Goal: Task Accomplishment & Management: Complete application form

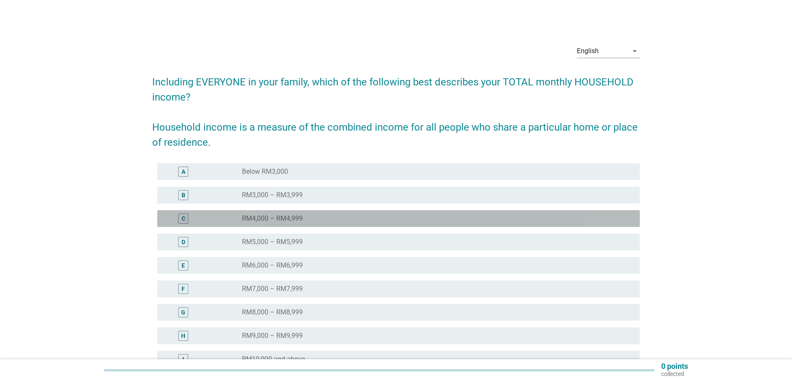
click at [358, 220] on div "radio_button_unchecked RM4,000 – RM4,999" at bounding box center [434, 219] width 384 height 8
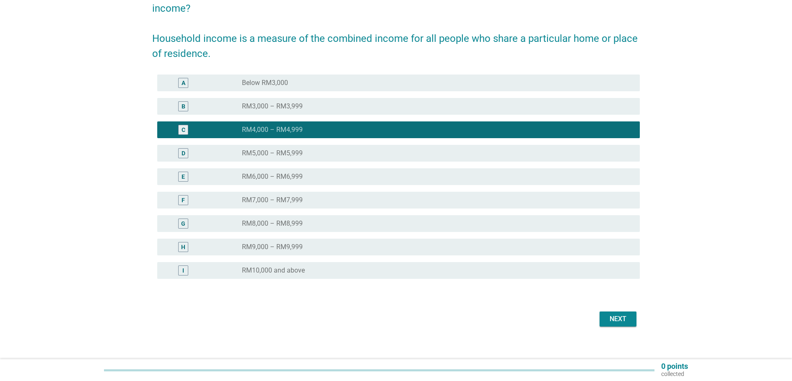
scroll to position [96, 0]
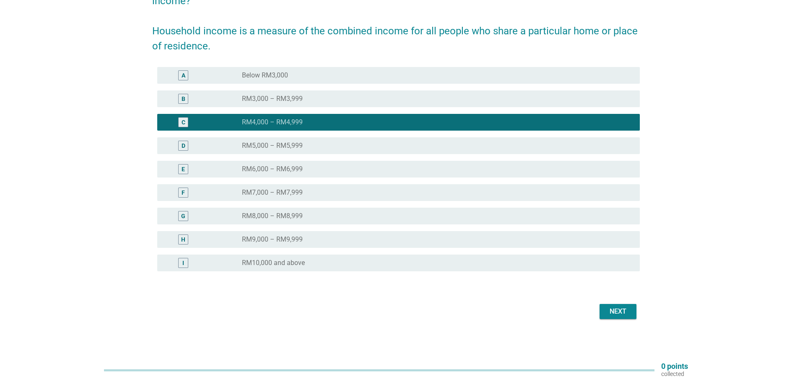
click at [621, 313] on div "Next" at bounding box center [617, 312] width 23 height 10
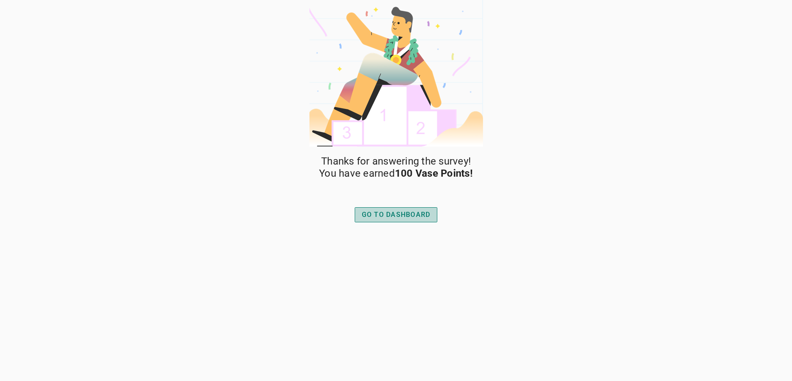
click at [418, 211] on div "GO TO DASHBOARD" at bounding box center [396, 215] width 69 height 10
click at [423, 215] on div "GO TO DASHBOARD" at bounding box center [396, 215] width 69 height 10
